Goal: Information Seeking & Learning: Learn about a topic

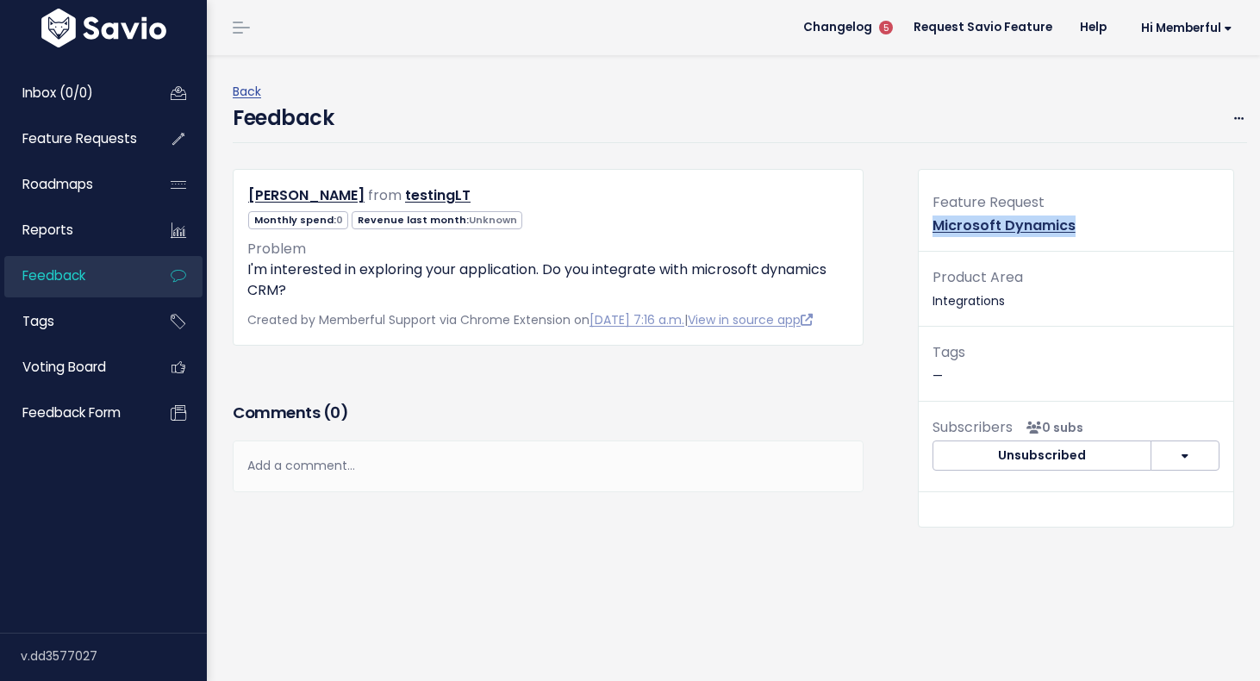
drag, startPoint x: 1077, startPoint y: 218, endPoint x: 924, endPoint y: 223, distance: 152.6
click at [924, 223] on div "Feature Request Microsoft Dynamics" at bounding box center [1075, 220] width 314 height 61
copy link "Microsoft Dynamics"
click at [994, 224] on link "Microsoft Dynamics" at bounding box center [1003, 225] width 143 height 20
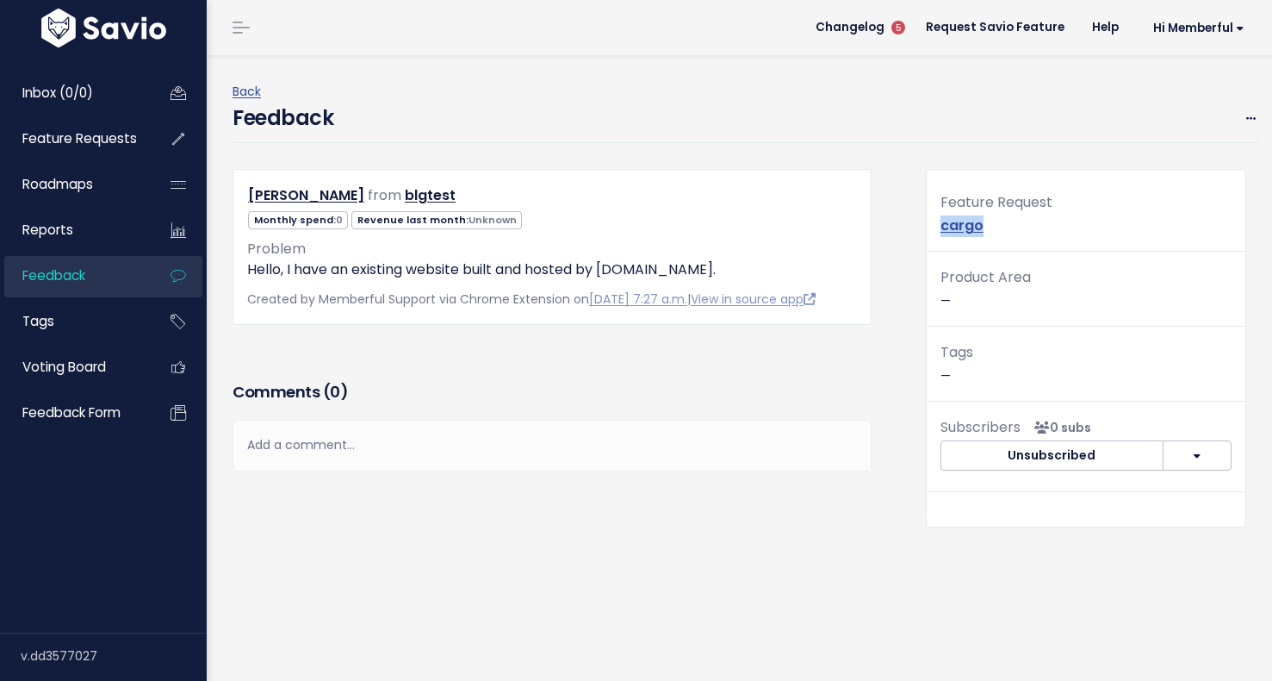
drag, startPoint x: 992, startPoint y: 221, endPoint x: 927, endPoint y: 222, distance: 64.6
click at [927, 222] on div "Feature Request cargo" at bounding box center [1086, 220] width 319 height 61
copy link "cargo"
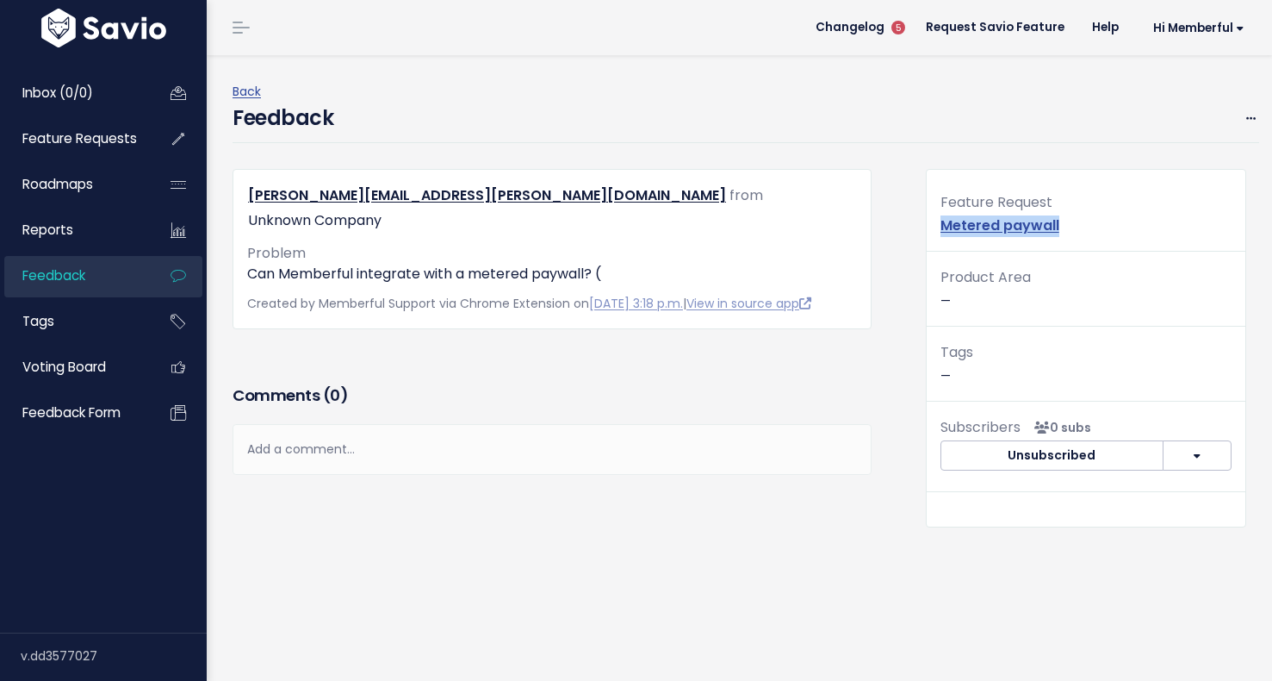
drag, startPoint x: 1069, startPoint y: 219, endPoint x: 928, endPoint y: 216, distance: 141.3
click at [928, 216] on div "Feature Request Metered paywall" at bounding box center [1086, 220] width 319 height 61
copy link "Metered paywall"
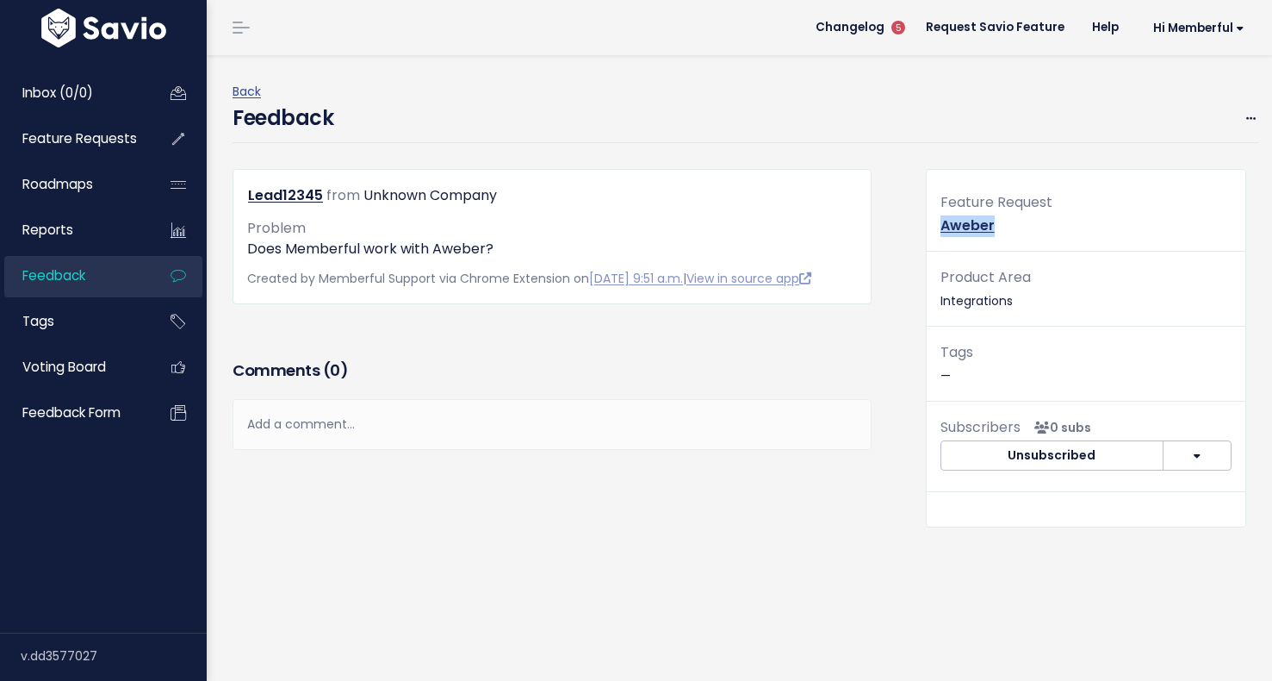
drag, startPoint x: 1005, startPoint y: 223, endPoint x: 932, endPoint y: 219, distance: 72.5
click at [932, 219] on div "Feature Request Aweber" at bounding box center [1086, 220] width 319 height 61
copy link "Aweber"
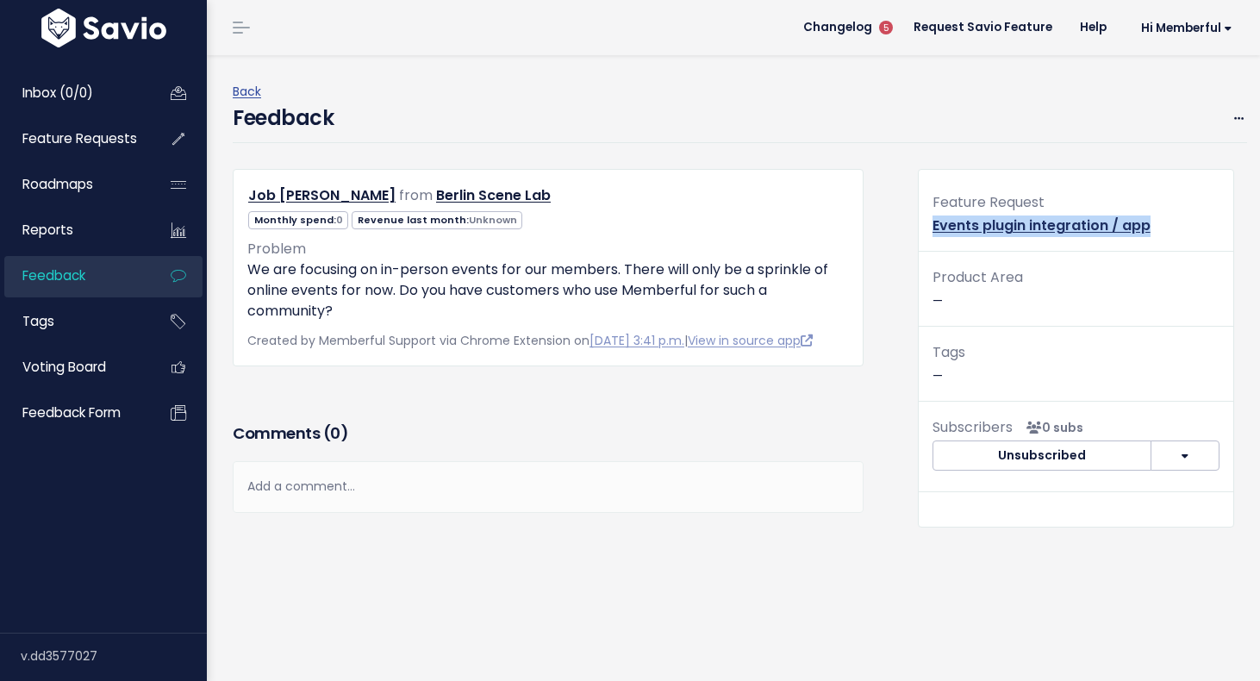
drag, startPoint x: 1151, startPoint y: 221, endPoint x: 923, endPoint y: 229, distance: 228.5
click at [923, 229] on div "Feature Request Events plugin integration / app" at bounding box center [1075, 220] width 314 height 61
copy link "Events plugin integration / app"
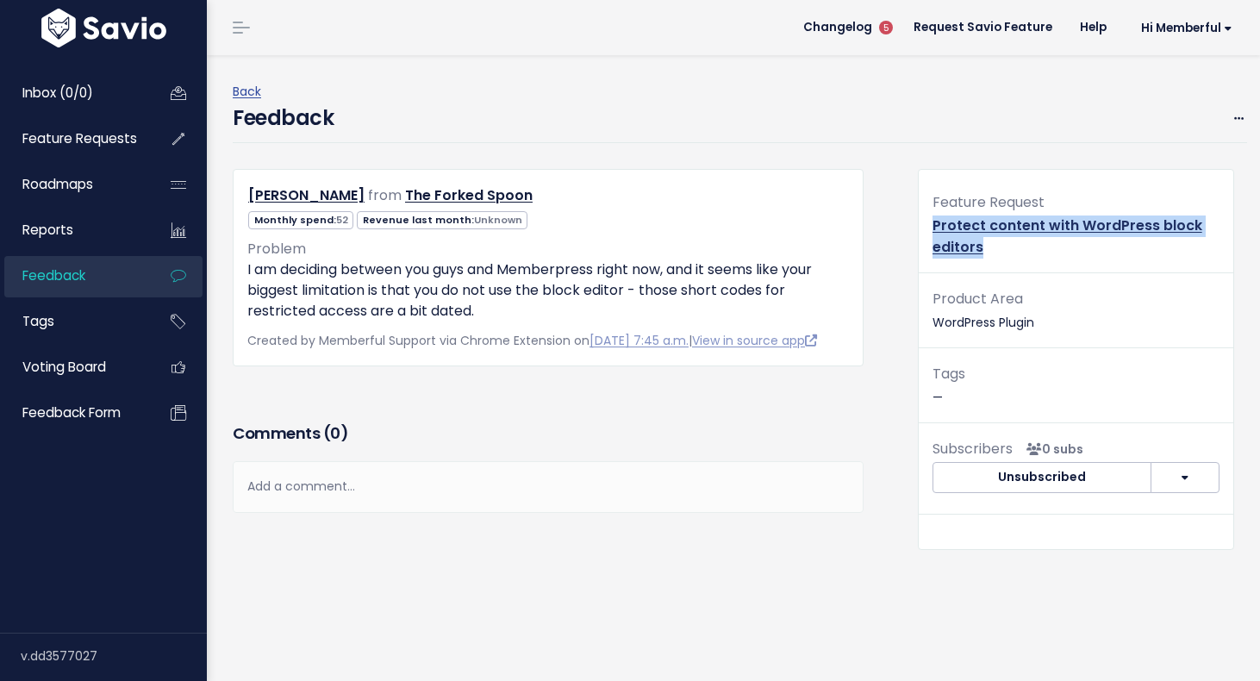
drag, startPoint x: 981, startPoint y: 244, endPoint x: 923, endPoint y: 227, distance: 60.8
click at [923, 227] on div "Feature Request Protect content with WordPress block editors" at bounding box center [1075, 231] width 314 height 83
copy link "Protect content with WordPress block editors"
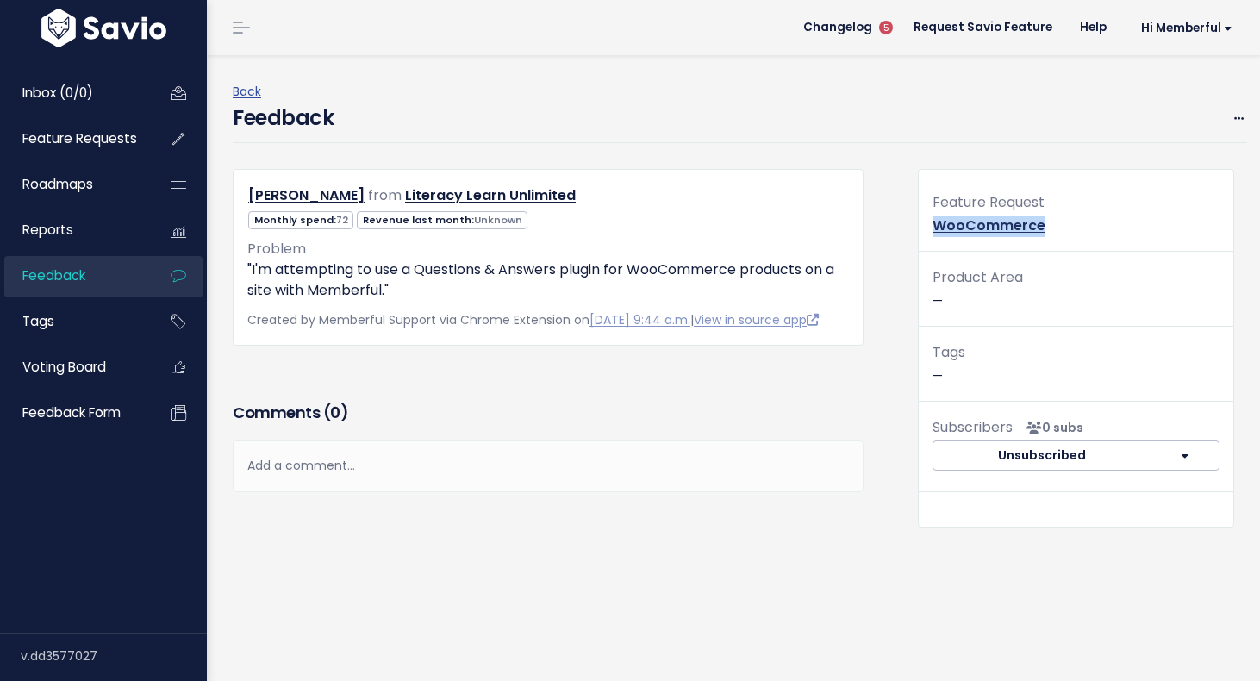
drag, startPoint x: 1043, startPoint y: 221, endPoint x: 927, endPoint y: 225, distance: 116.4
click at [927, 225] on div "Feature Request WooCommerce" at bounding box center [1075, 220] width 314 height 61
copy link "WooCommerce"
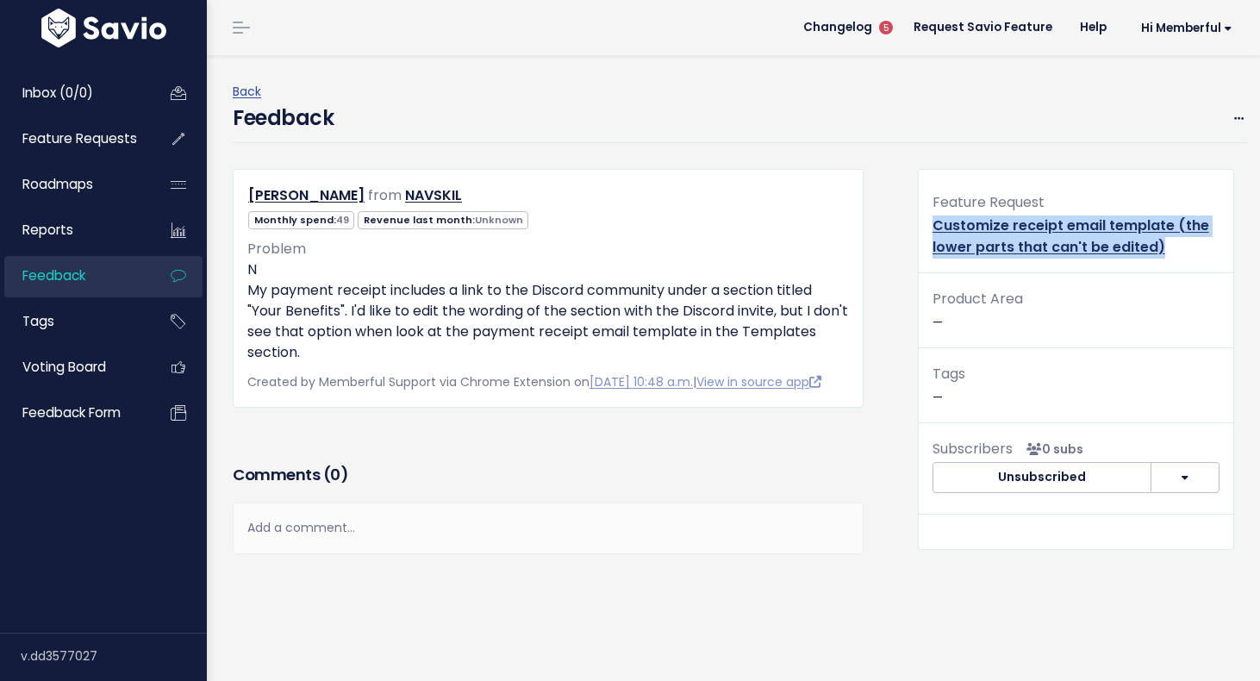
drag, startPoint x: 1167, startPoint y: 240, endPoint x: 924, endPoint y: 231, distance: 243.1
click at [924, 231] on div "Feature Request Customize receipt email template (the lower parts that can't be…" at bounding box center [1075, 231] width 314 height 83
copy link "Customize receipt email template (the lower parts that can't be edited)"
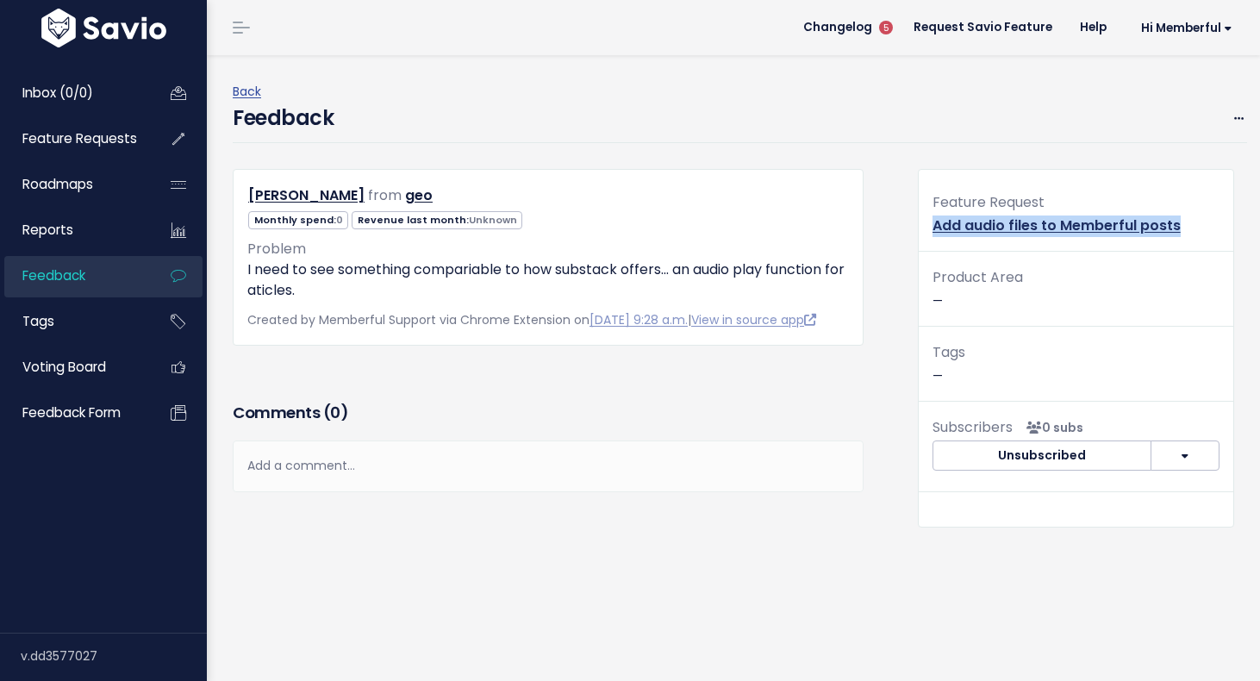
drag, startPoint x: 1181, startPoint y: 220, endPoint x: 926, endPoint y: 228, distance: 255.2
click at [926, 228] on div "Feature Request Add audio files to Memberful posts" at bounding box center [1075, 220] width 314 height 61
copy link "Add audio files to Memberful posts"
